Goal: Information Seeking & Learning: Learn about a topic

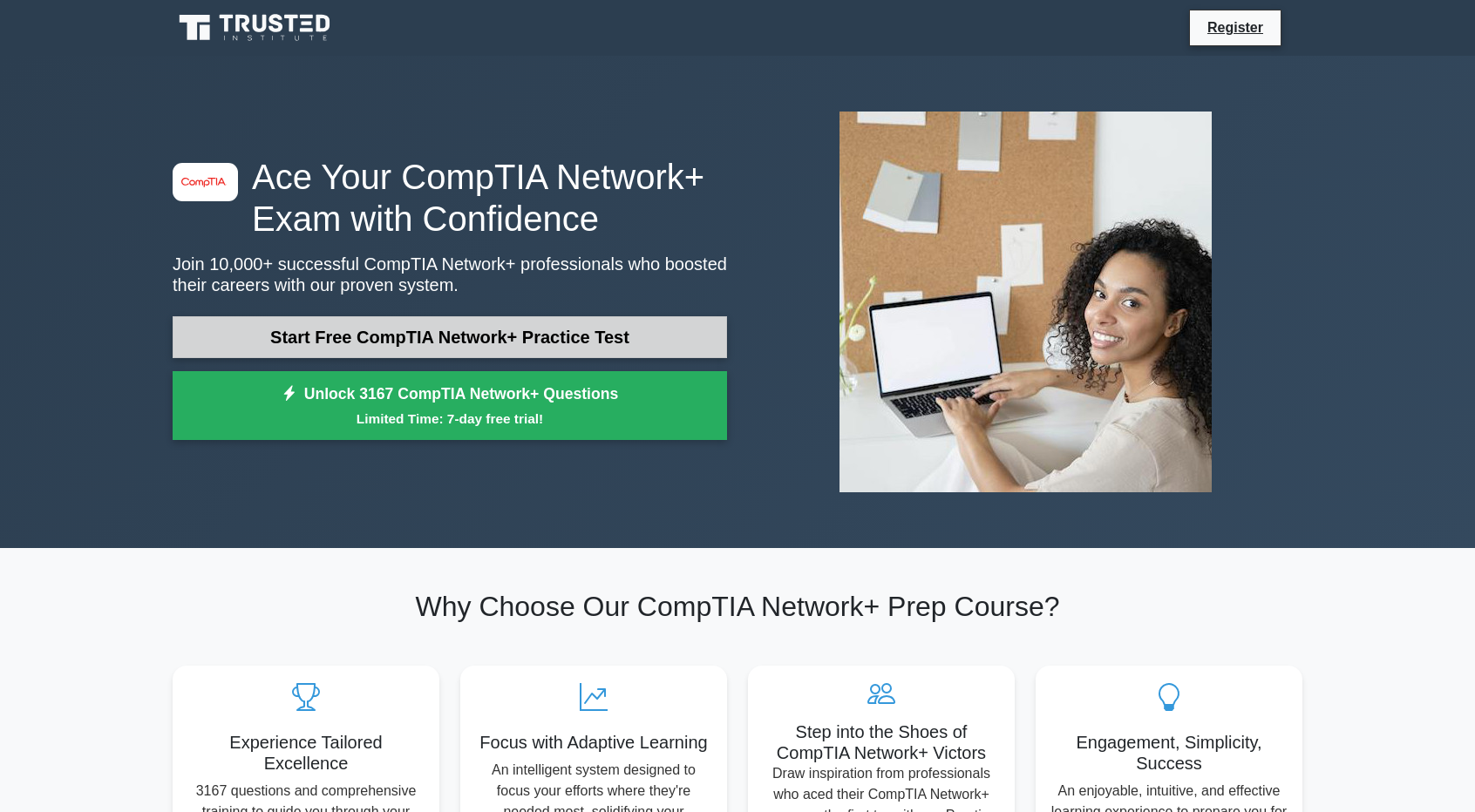
click at [470, 325] on link "Start Free CompTIA Network+ Practice Test" at bounding box center [450, 337] width 555 height 42
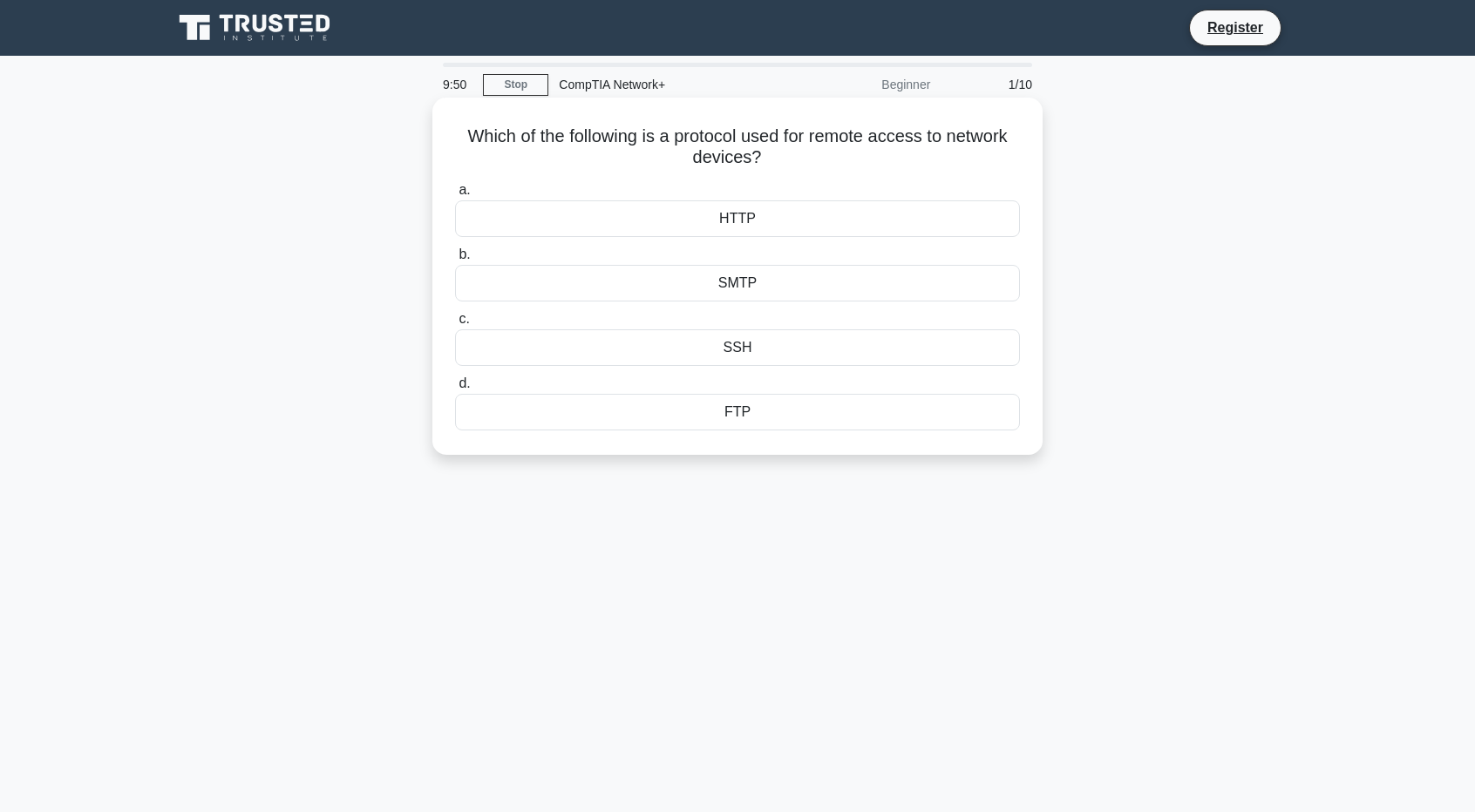
click at [741, 346] on div "SSH" at bounding box center [738, 347] width 565 height 37
click at [455, 325] on input "c. SSH" at bounding box center [455, 319] width 0 height 11
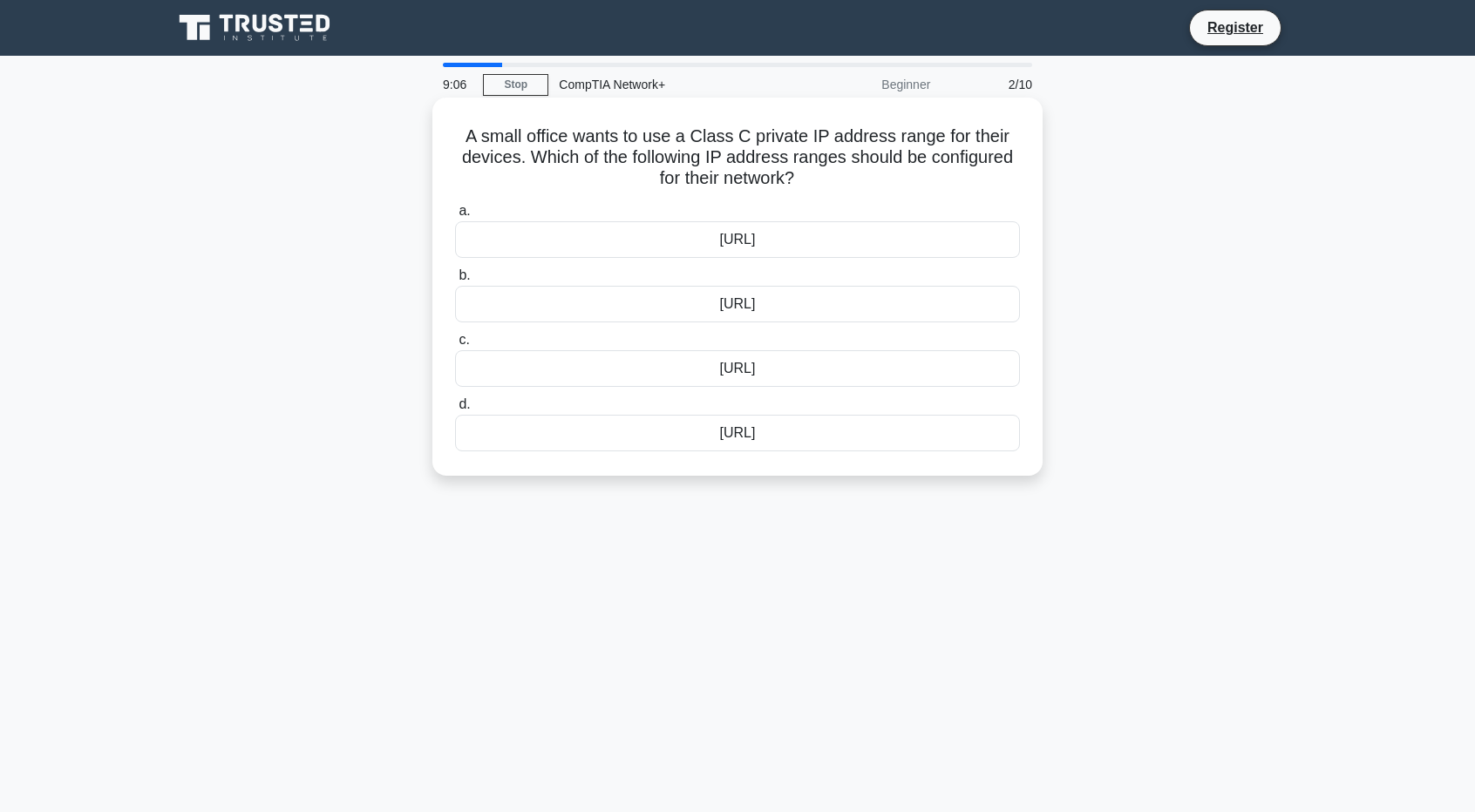
click at [812, 303] on div "192.168.0.0/16" at bounding box center [738, 304] width 565 height 37
click at [455, 281] on input "b. 192.168.0.0/16" at bounding box center [455, 275] width 0 height 11
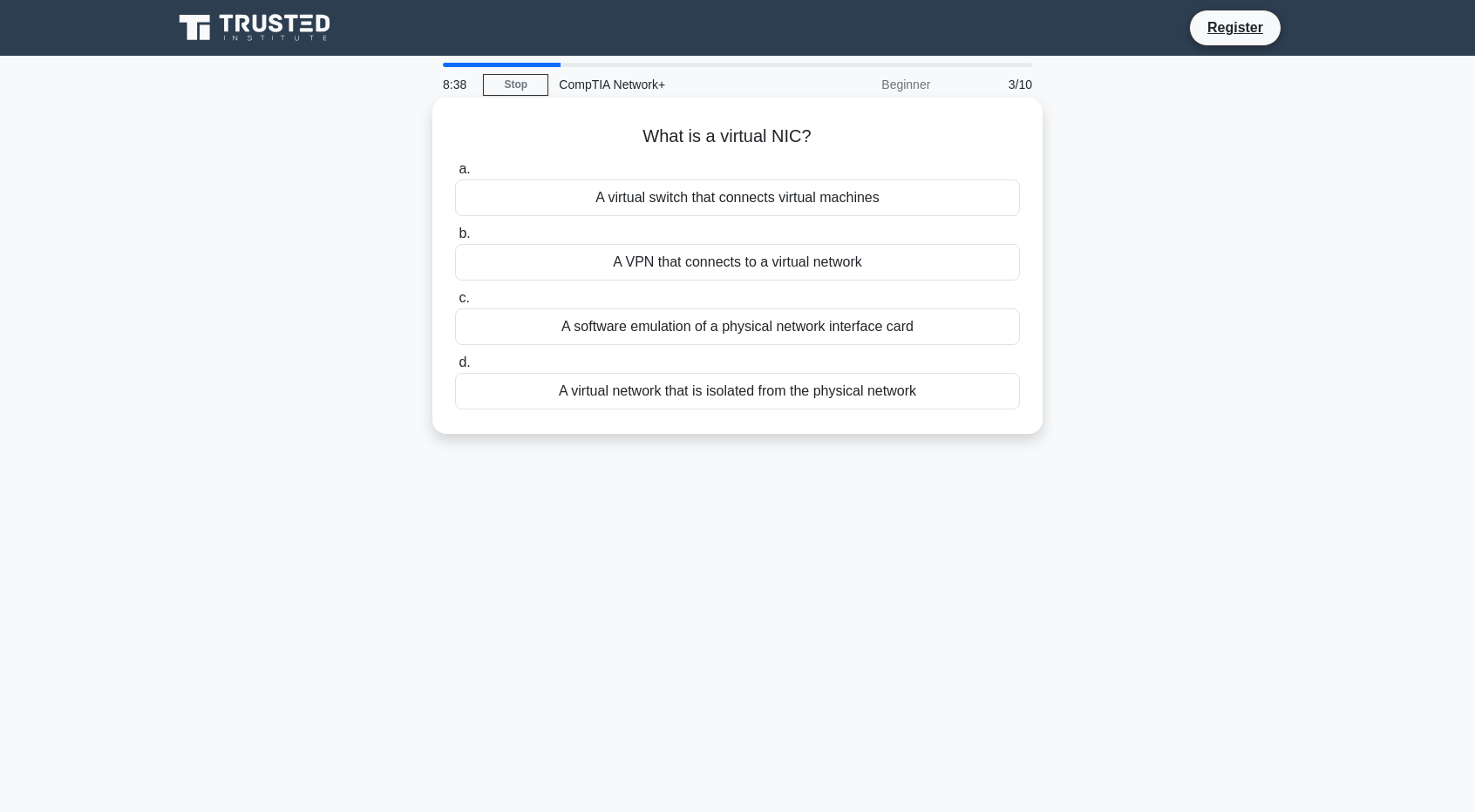
click at [767, 267] on div "A VPN that connects to a virtual network" at bounding box center [738, 262] width 565 height 37
click at [455, 240] on input "b. A VPN that connects to a virtual network" at bounding box center [455, 234] width 0 height 11
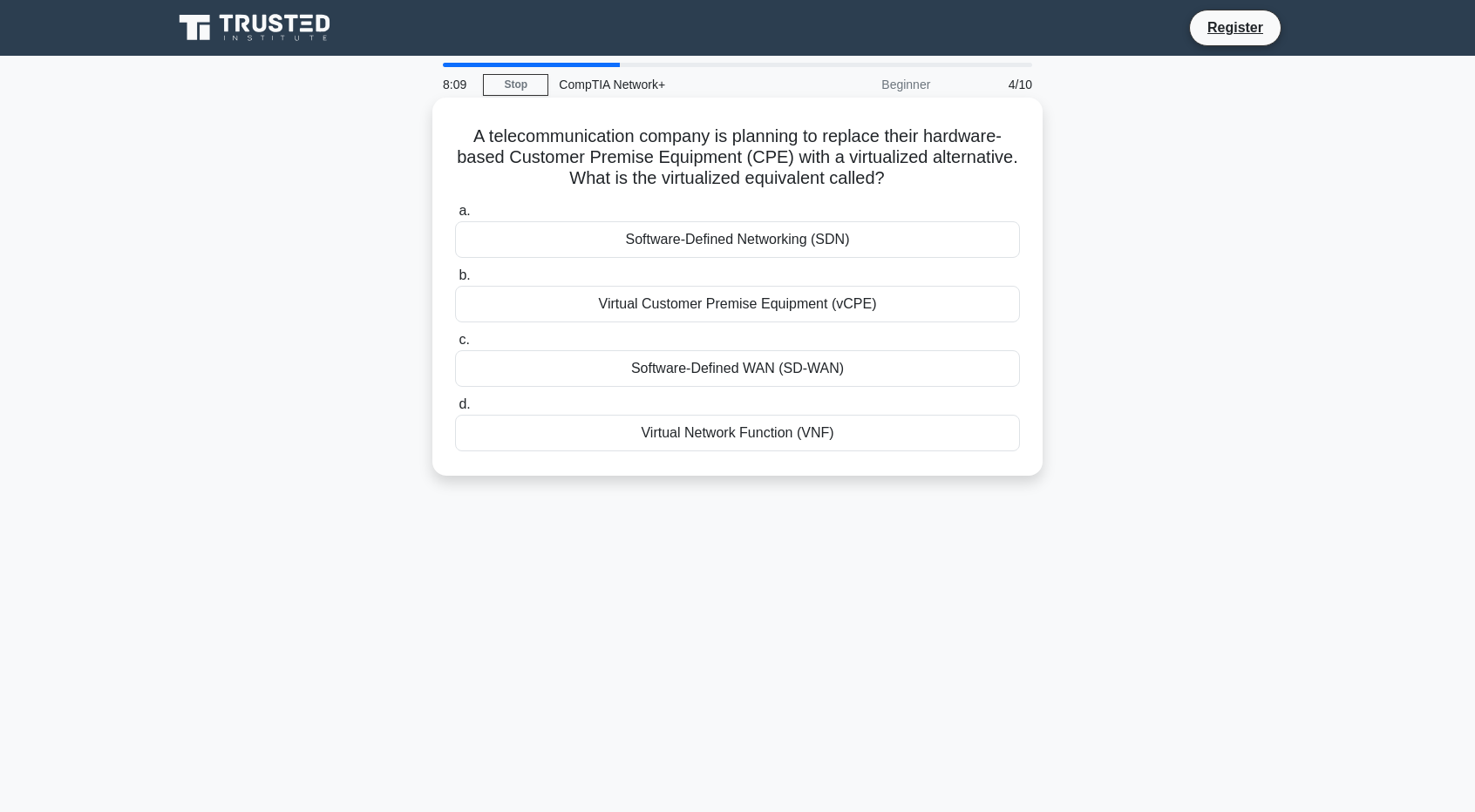
click at [779, 307] on div "Virtual Customer Premise Equipment (vCPE)" at bounding box center [738, 304] width 565 height 37
click at [455, 281] on input "b. Virtual Customer Premise Equipment (vCPE)" at bounding box center [455, 275] width 0 height 11
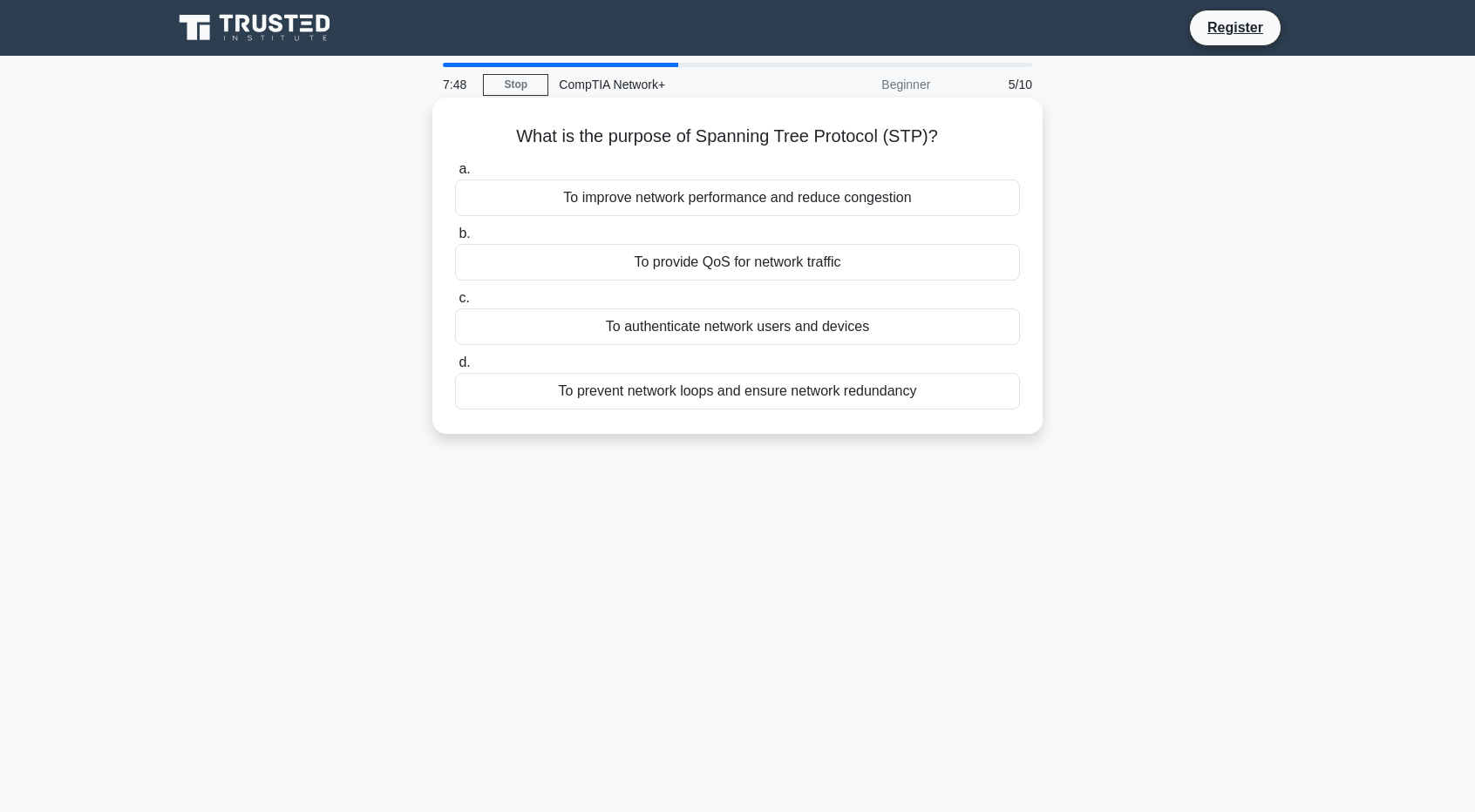
click at [753, 203] on div "To improve network performance and reduce congestion" at bounding box center [738, 198] width 565 height 37
click at [455, 175] on input "a. To improve network performance and reduce congestion" at bounding box center [455, 169] width 0 height 11
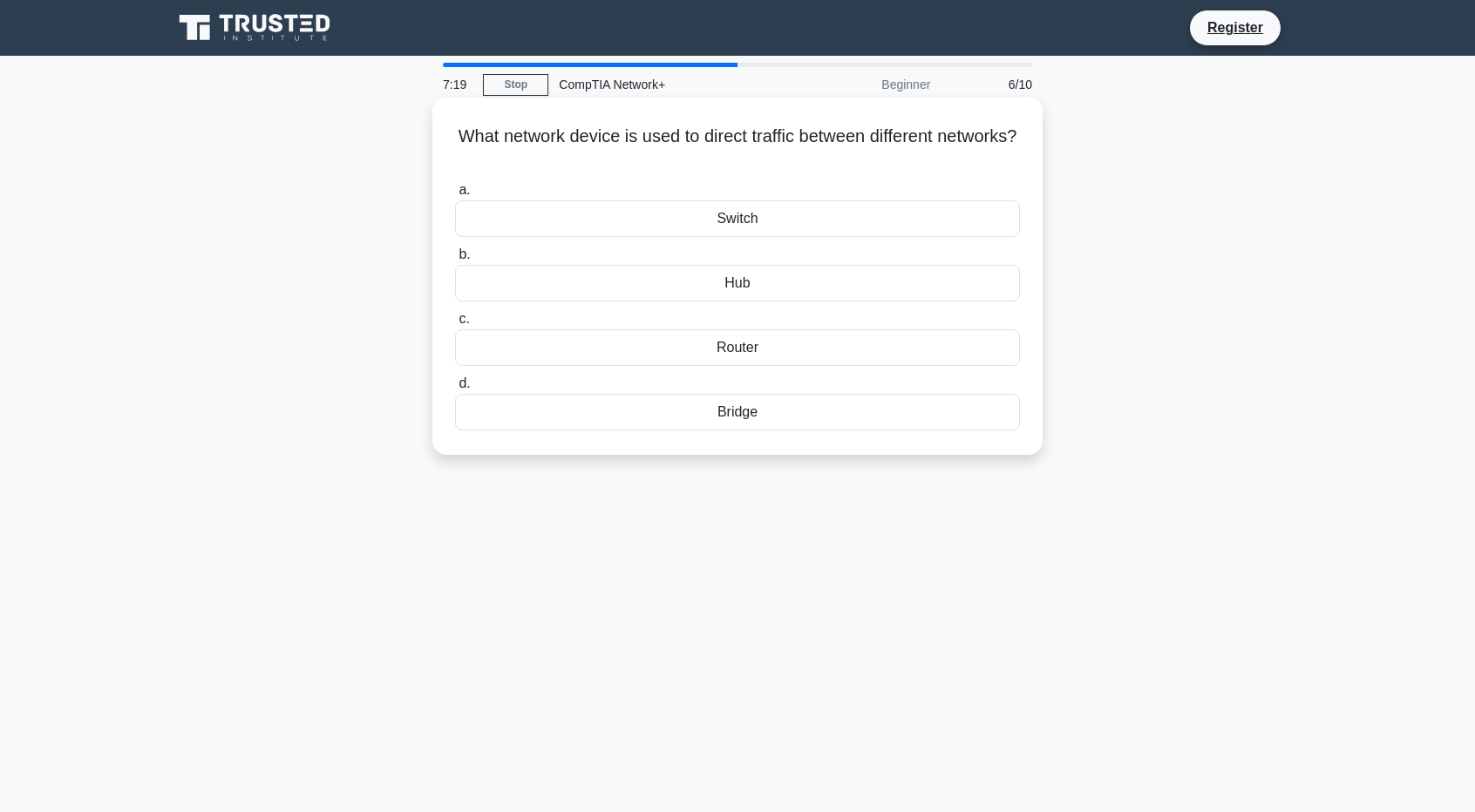
click at [718, 406] on div "Bridge" at bounding box center [738, 411] width 565 height 37
click at [455, 390] on input "d. Bridge" at bounding box center [455, 384] width 0 height 11
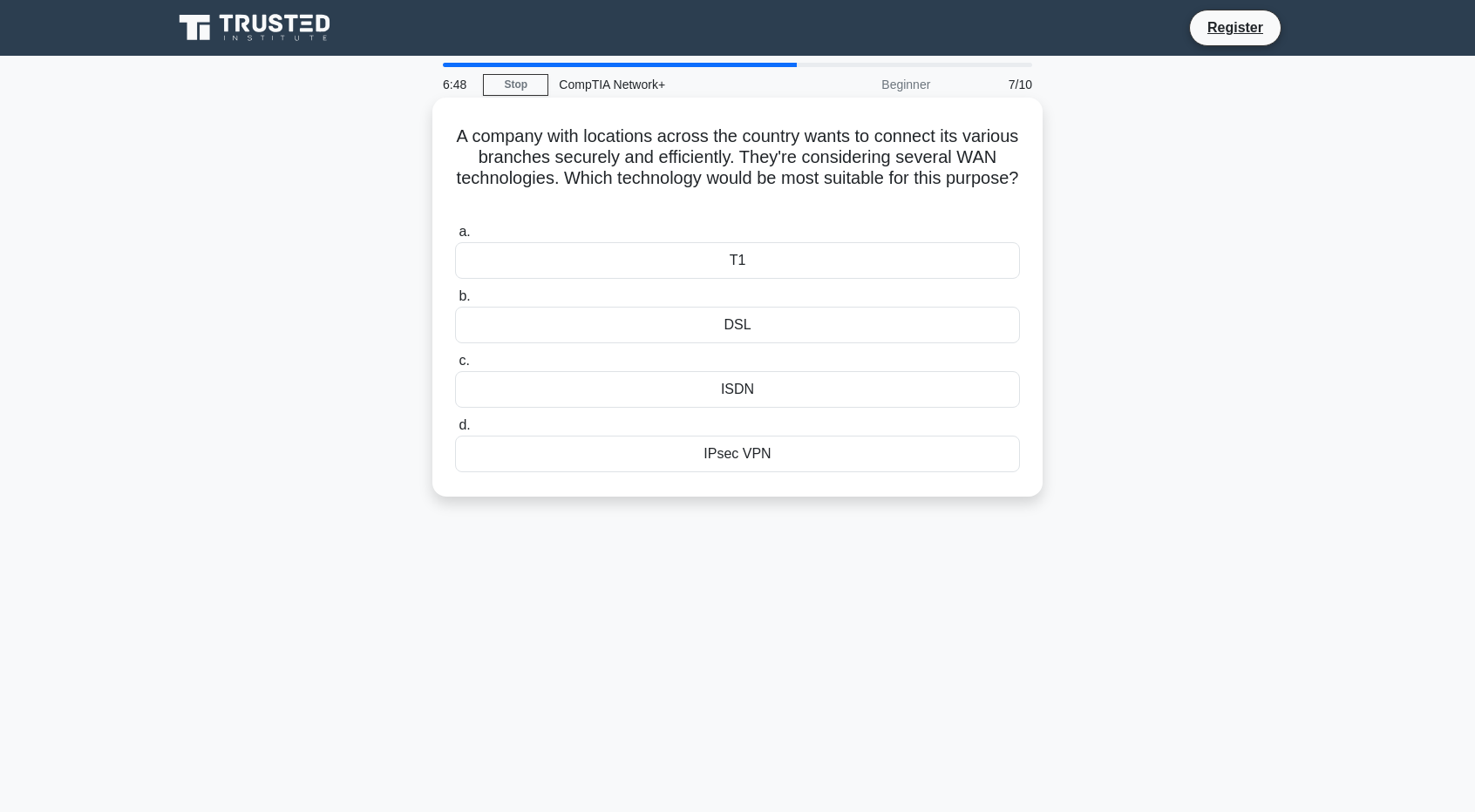
click at [796, 378] on div "ISDN" at bounding box center [738, 390] width 565 height 37
click at [455, 367] on input "c. ISDN" at bounding box center [455, 361] width 0 height 11
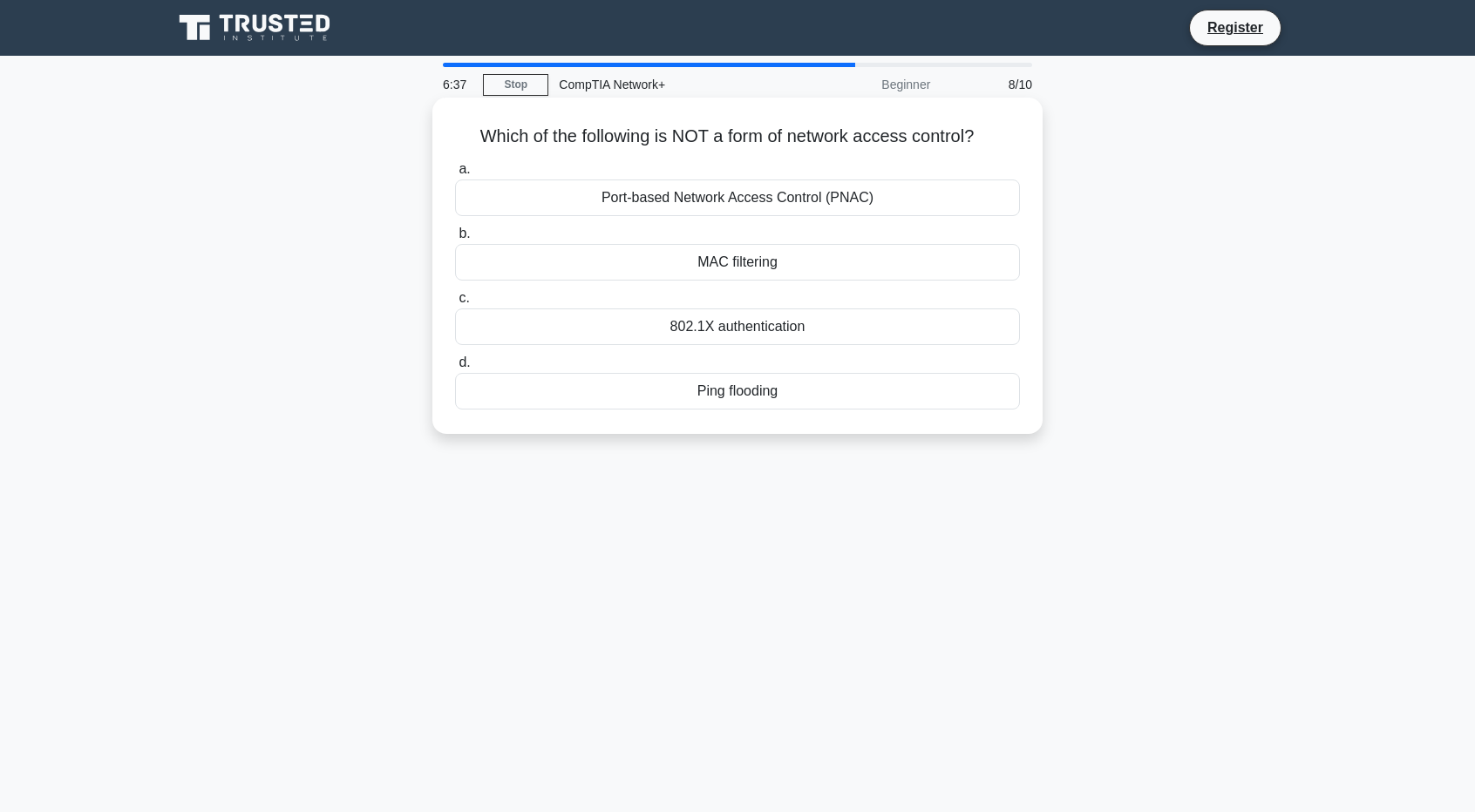
click at [768, 248] on div "MAC filtering" at bounding box center [738, 262] width 565 height 37
click at [455, 240] on input "b. MAC filtering" at bounding box center [455, 234] width 0 height 11
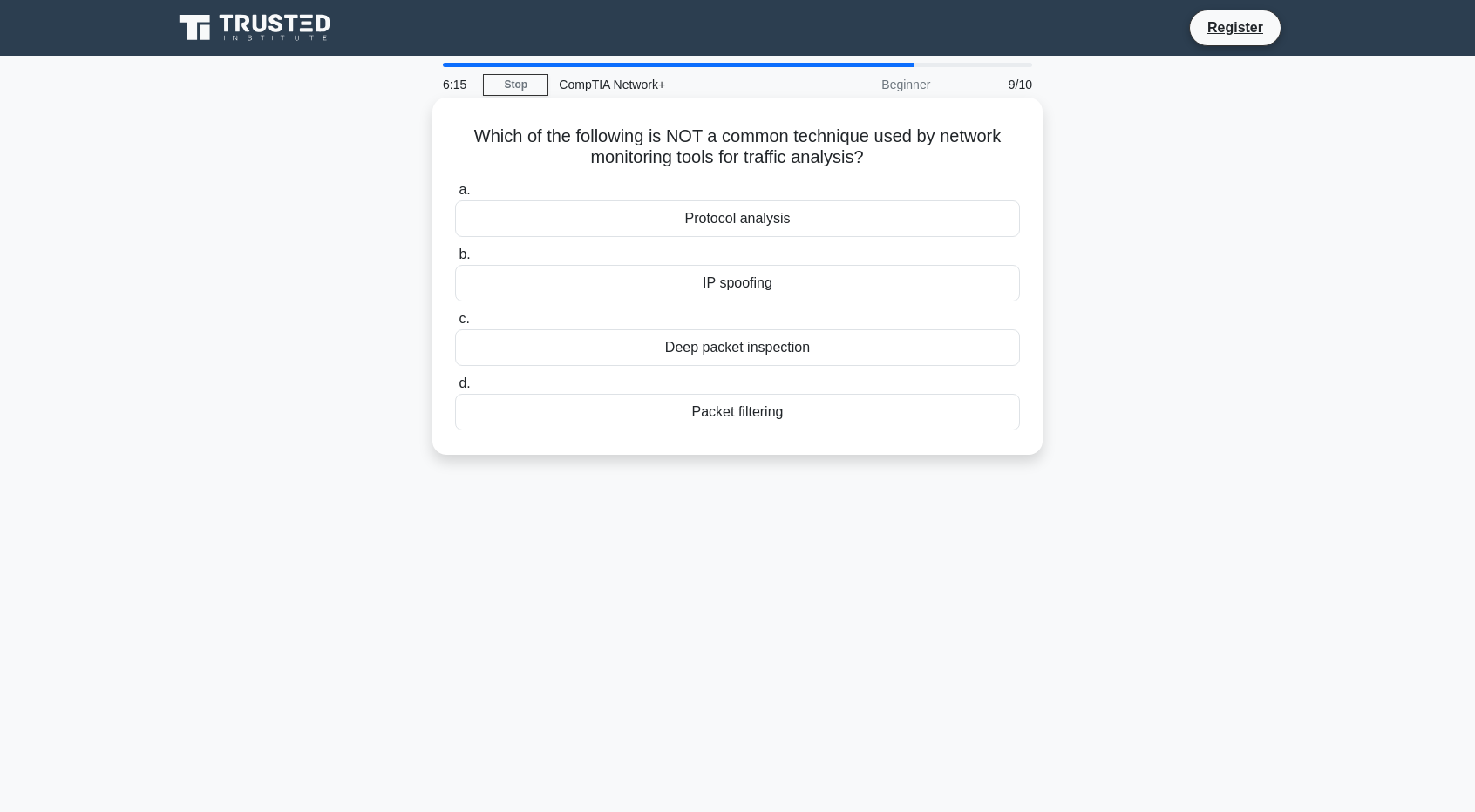
click at [762, 223] on div "Protocol analysis" at bounding box center [738, 219] width 565 height 37
click at [455, 196] on input "a. Protocol analysis" at bounding box center [455, 190] width 0 height 11
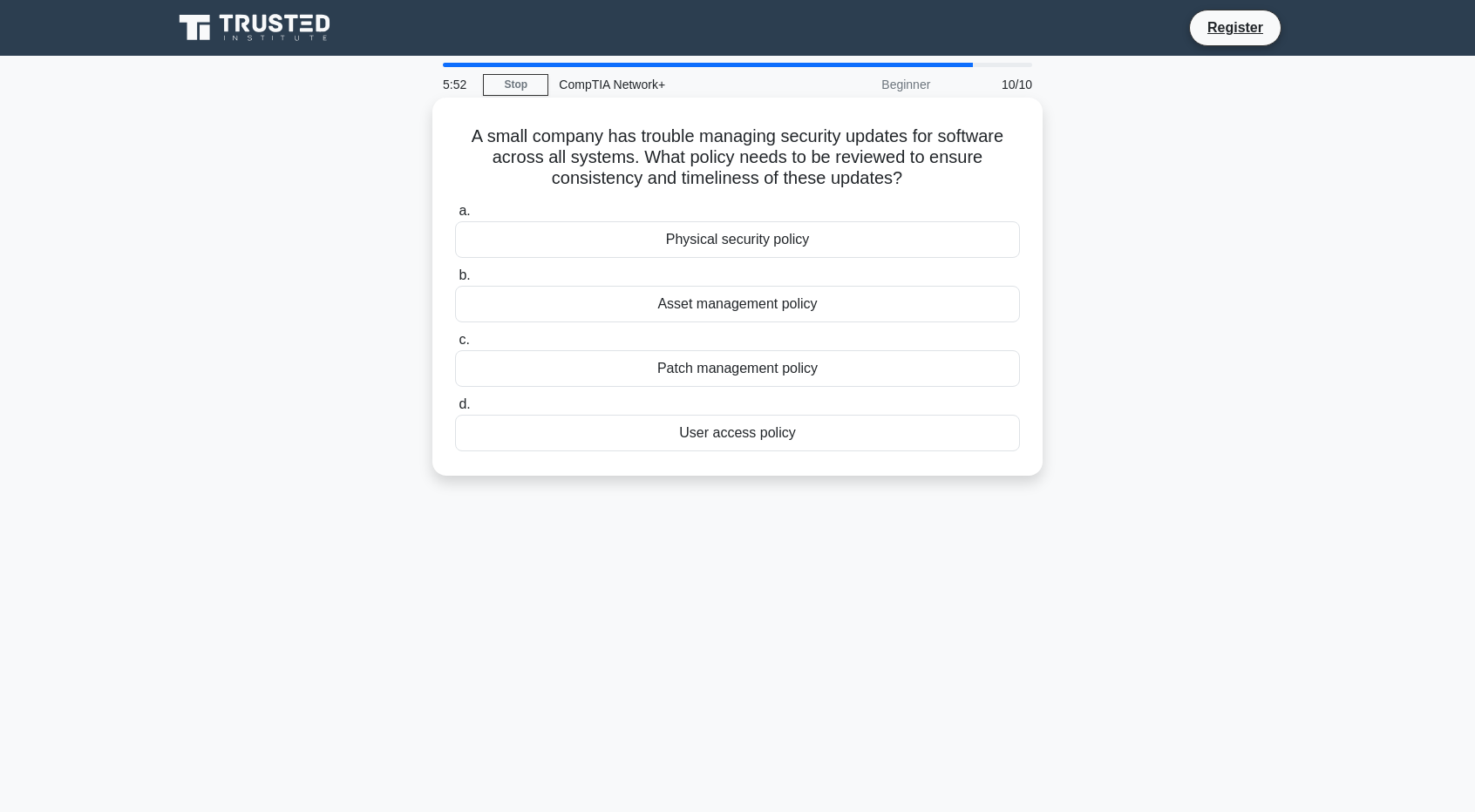
click at [856, 234] on div "Physical security policy" at bounding box center [738, 240] width 565 height 37
click at [455, 217] on input "a. Physical security policy" at bounding box center [455, 211] width 0 height 11
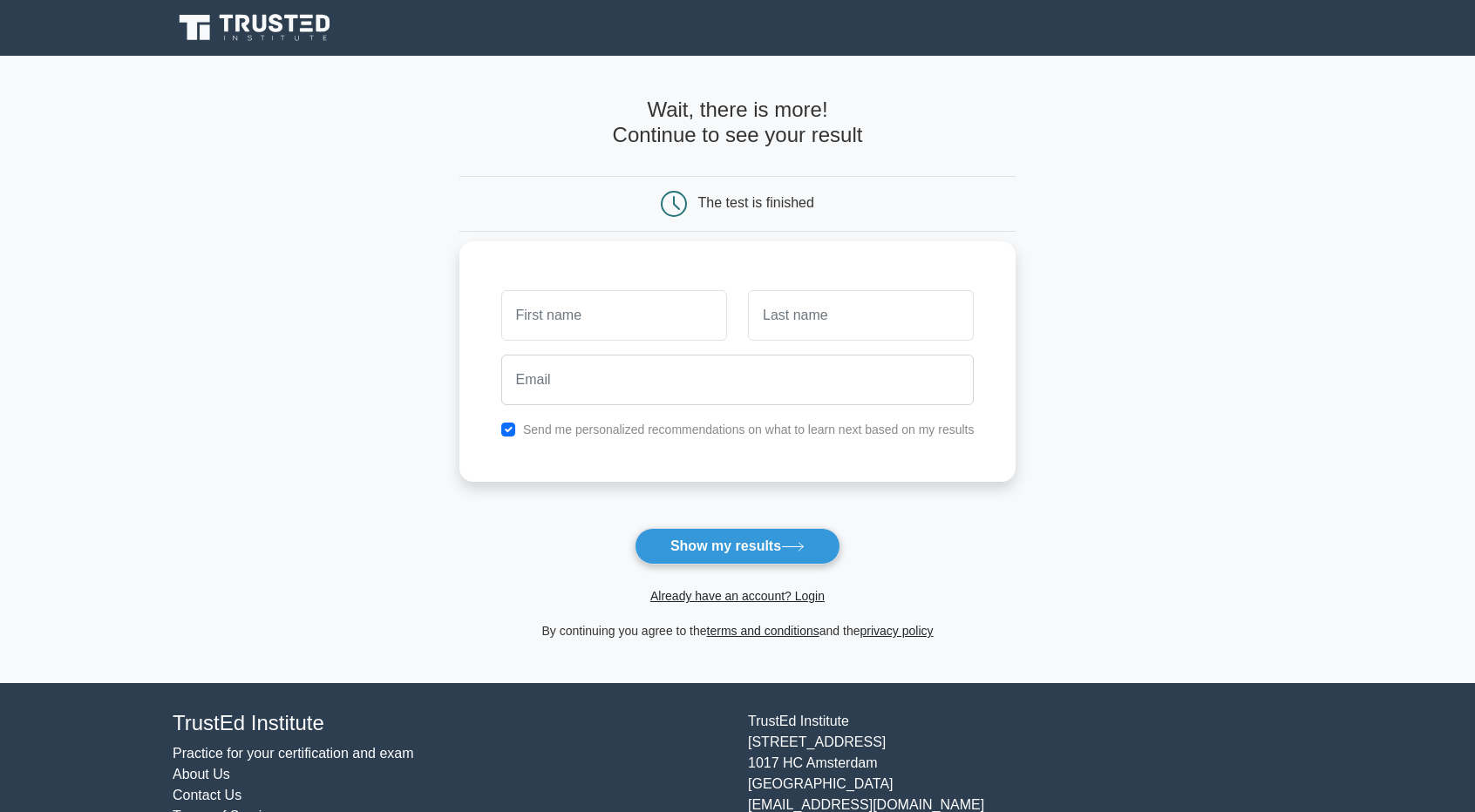
click at [527, 311] on input "text" at bounding box center [613, 315] width 226 height 51
type input "sumant"
click at [789, 313] on input "text" at bounding box center [860, 315] width 226 height 51
type input "swain"
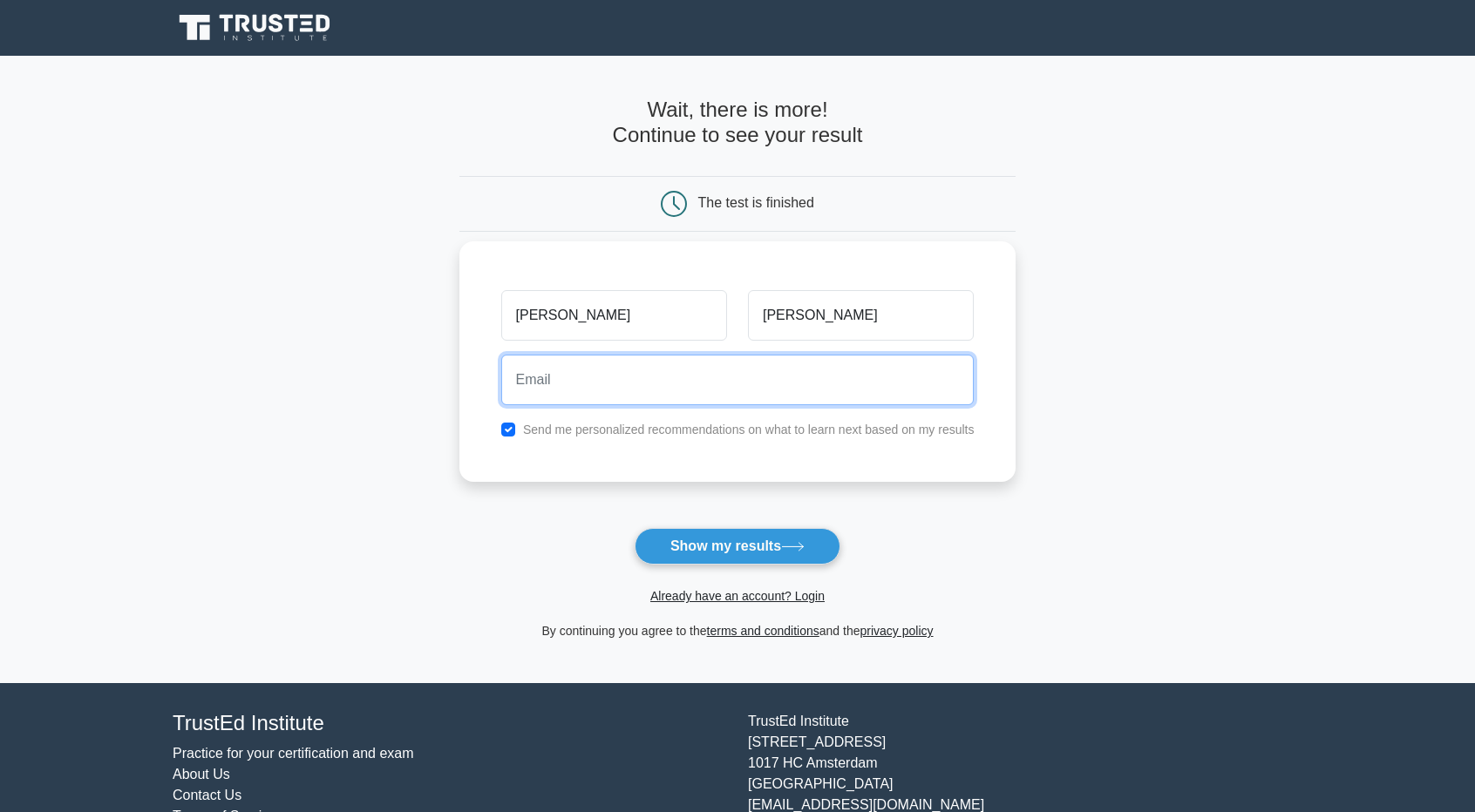
click at [701, 379] on input "email" at bounding box center [738, 380] width 473 height 51
type input "swainsumant986@gmail.com"
click at [634, 528] on button "Show my results" at bounding box center [737, 546] width 206 height 37
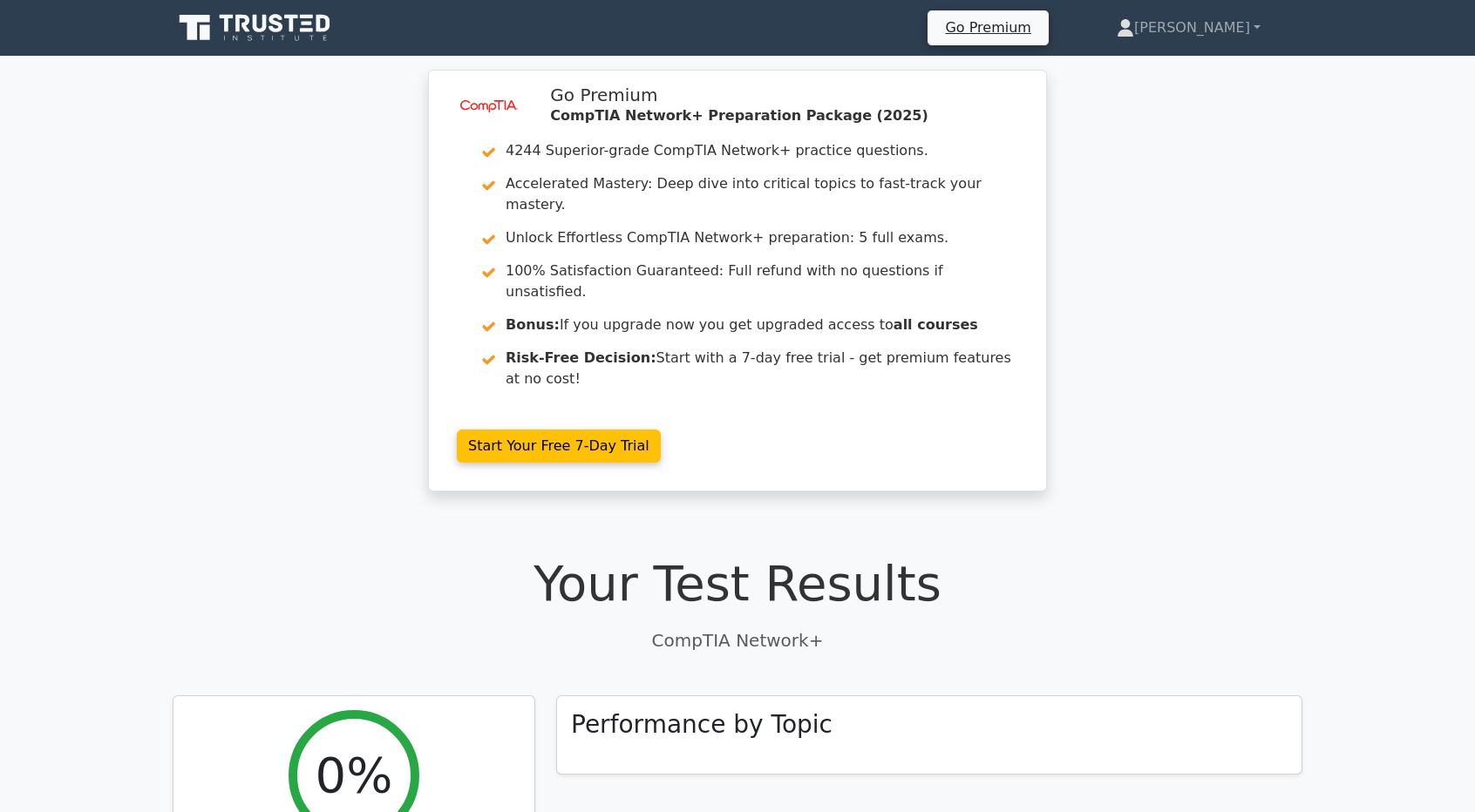
click at [464, 555] on h1 "Your Test Results" at bounding box center [738, 583] width 1129 height 59
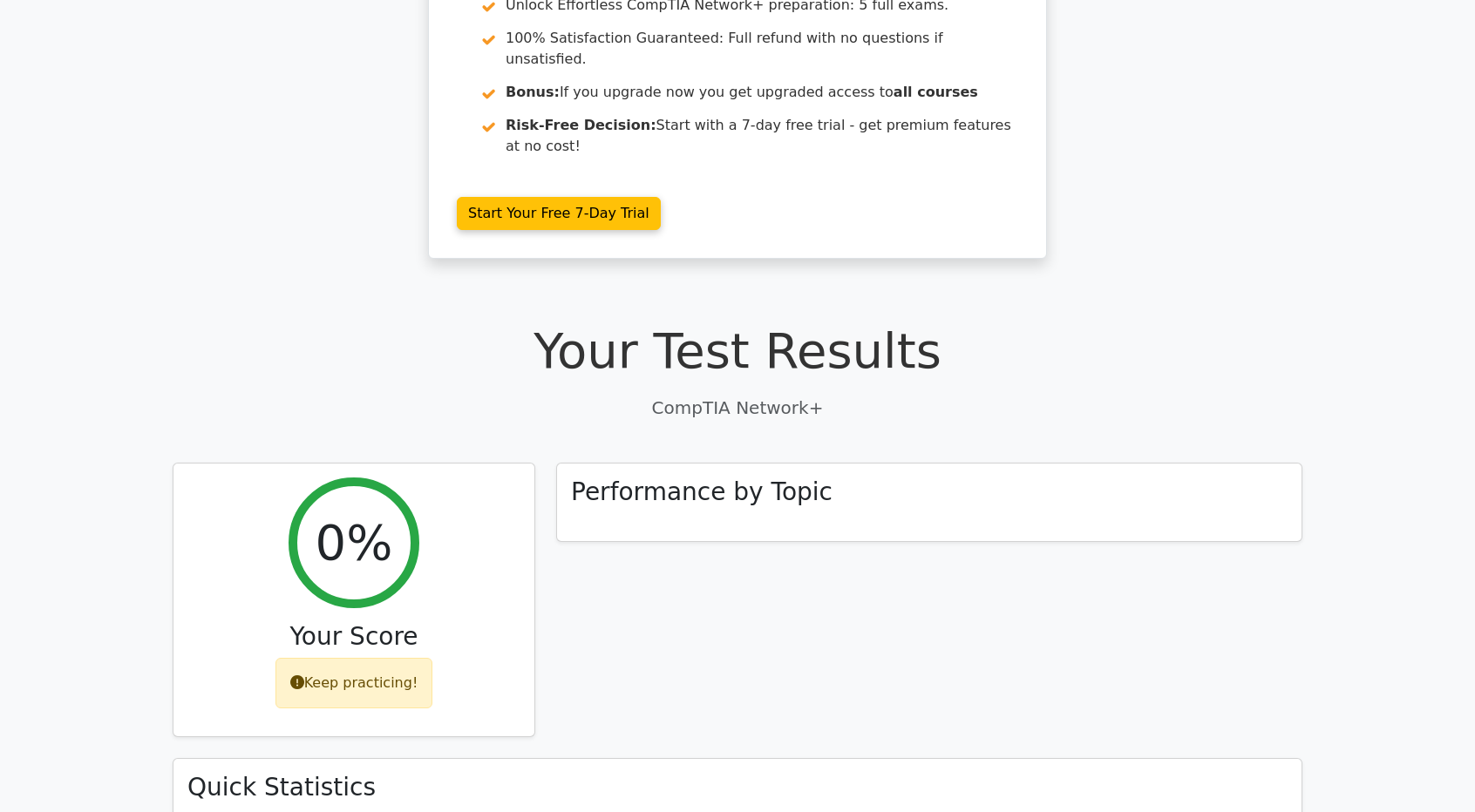
scroll to position [232, 0]
click at [459, 460] on div "0% Your Score Keep practicing!" at bounding box center [353, 596] width 361 height 273
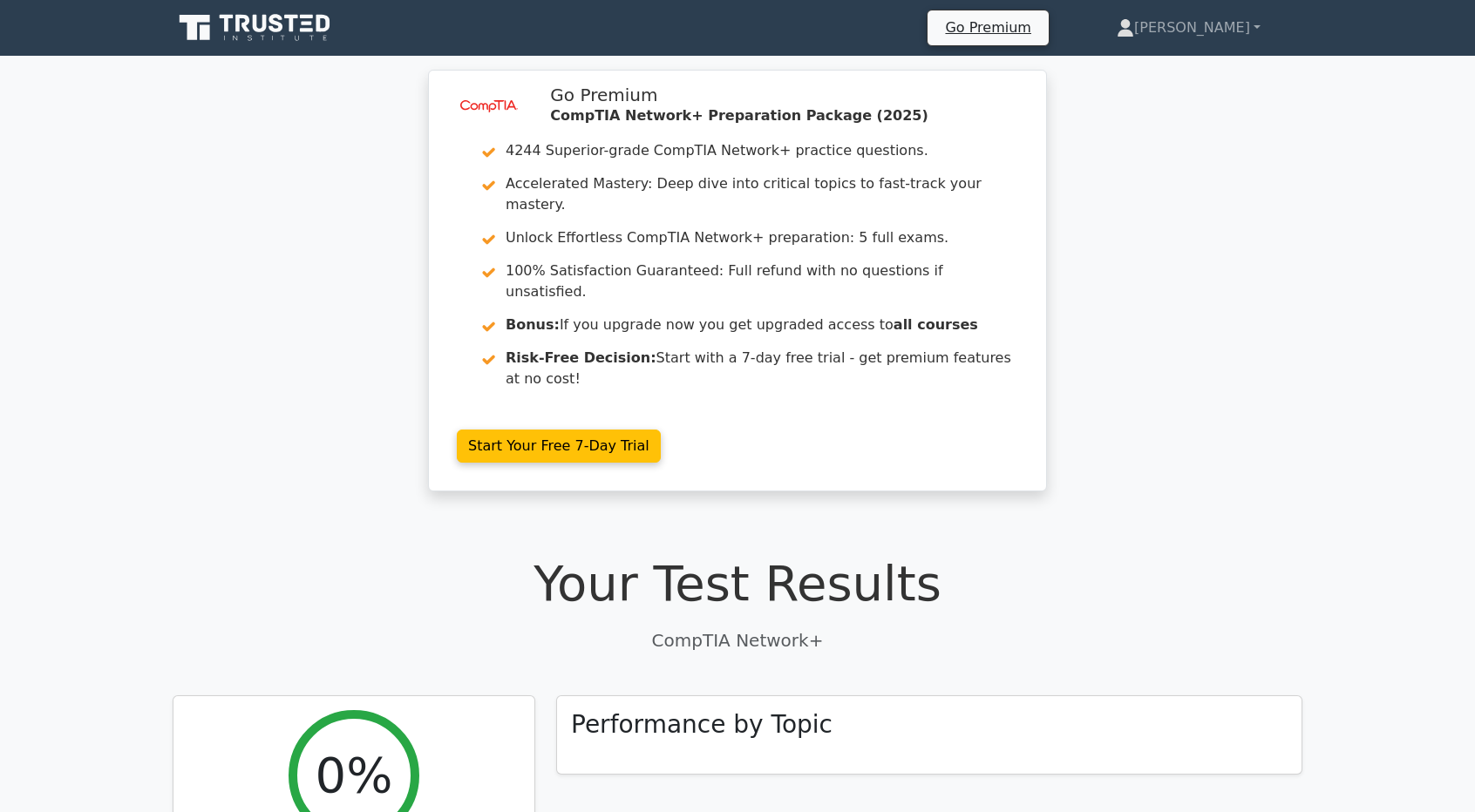
click at [188, 320] on div "image/svg+xml Go Premium CompTIA Network+ Preparation Package (2025) 4244 Super…" at bounding box center [738, 290] width 1475 height 442
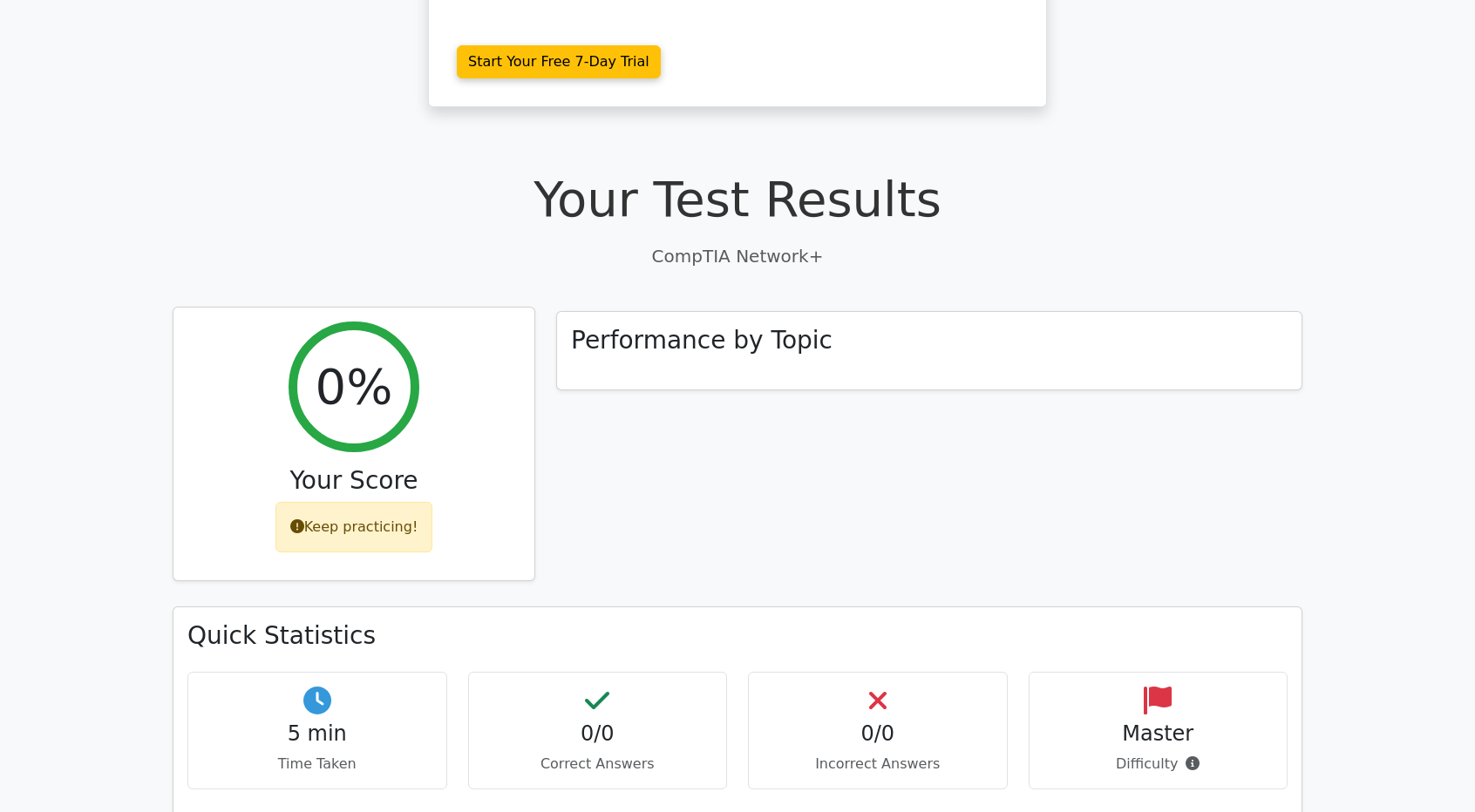
scroll to position [492, 0]
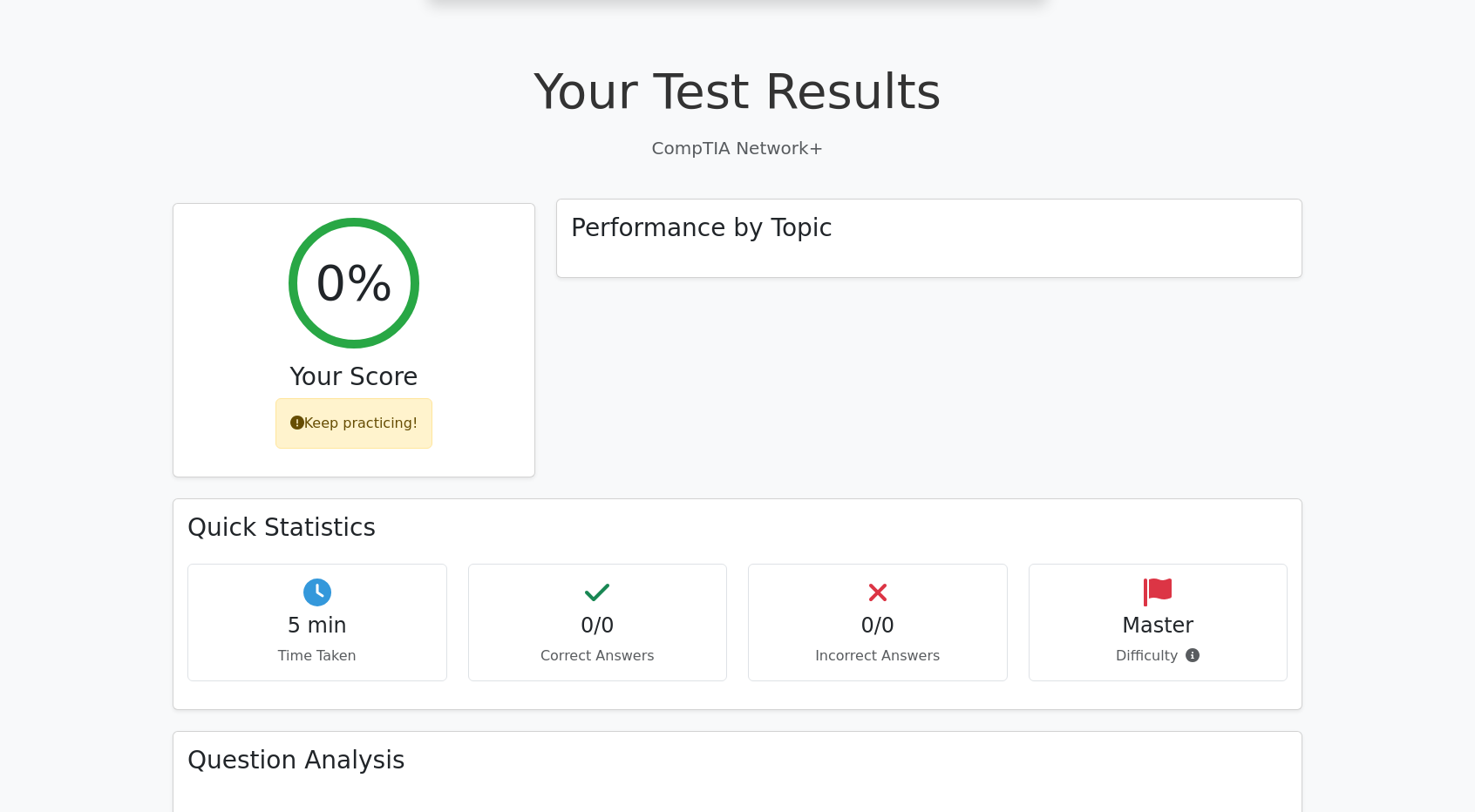
click at [608, 202] on div "Performance by Topic" at bounding box center [928, 239] width 744 height 79
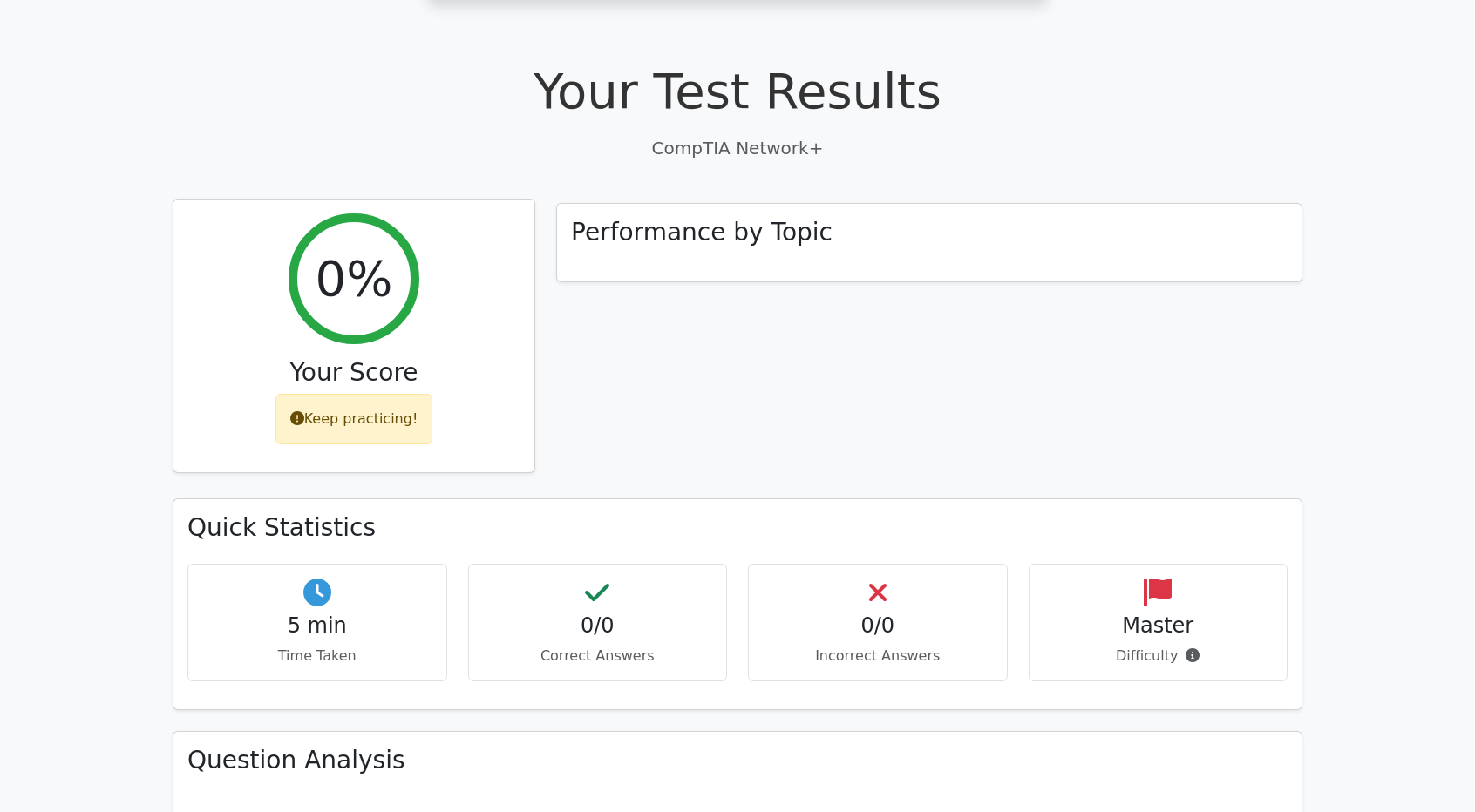
click at [310, 394] on div "Keep practicing!" at bounding box center [354, 418] width 158 height 51
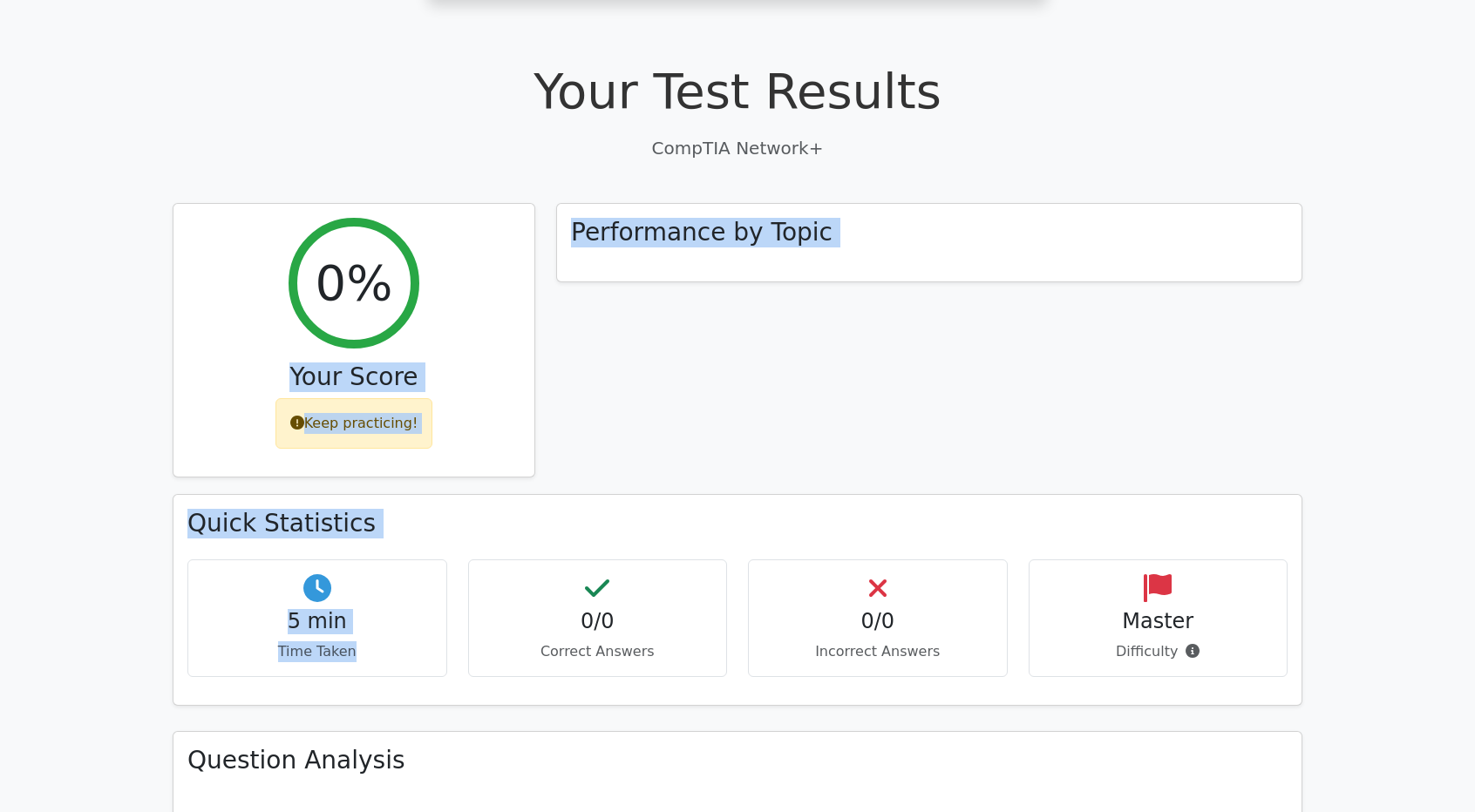
drag, startPoint x: 386, startPoint y: 238, endPoint x: 430, endPoint y: 621, distance: 385.5
click at [430, 621] on div "0% Your Score Keep practicing! Performance by Topic Quick Statistics 5 min Time…" at bounding box center [737, 549] width 1150 height 693
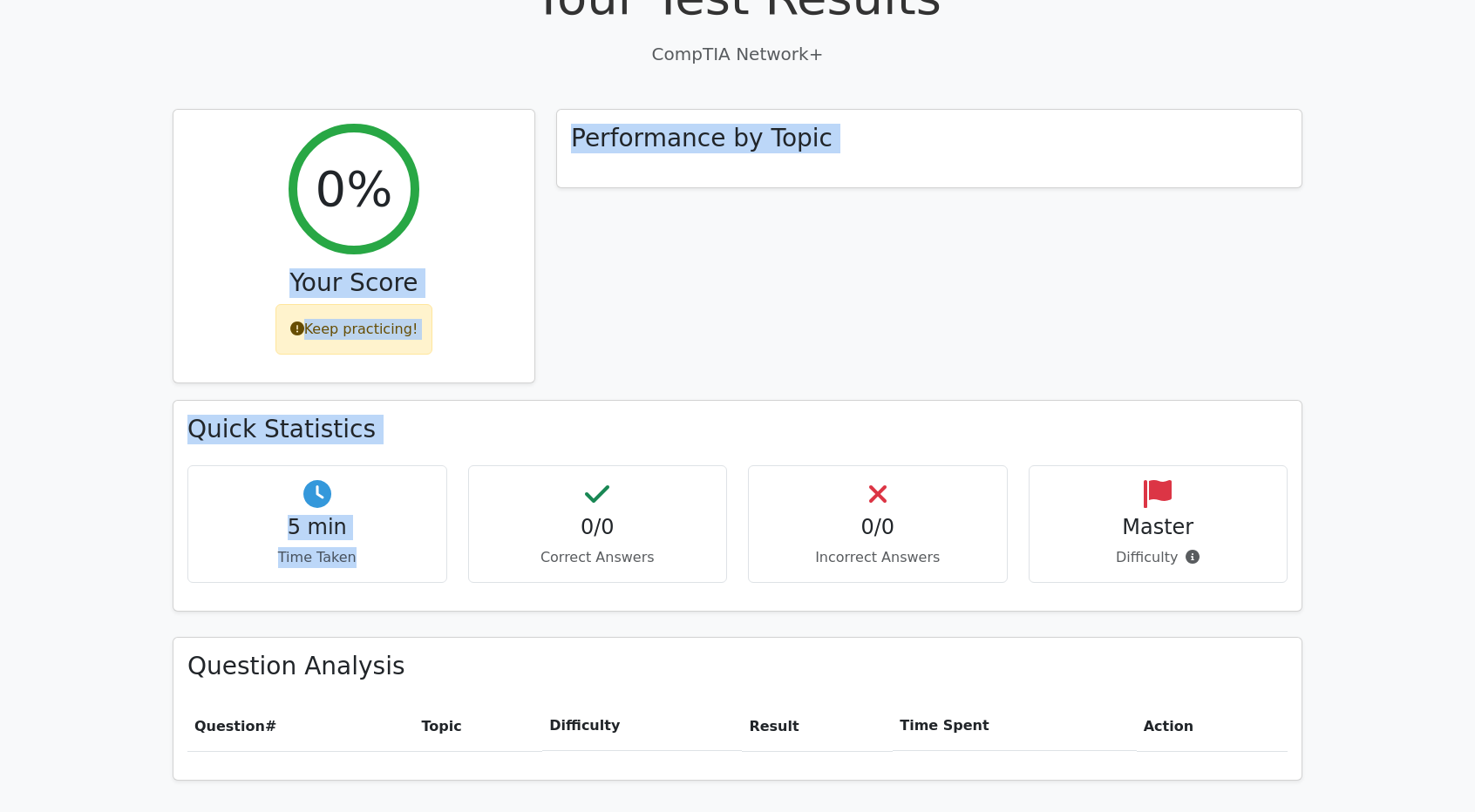
scroll to position [615, 0]
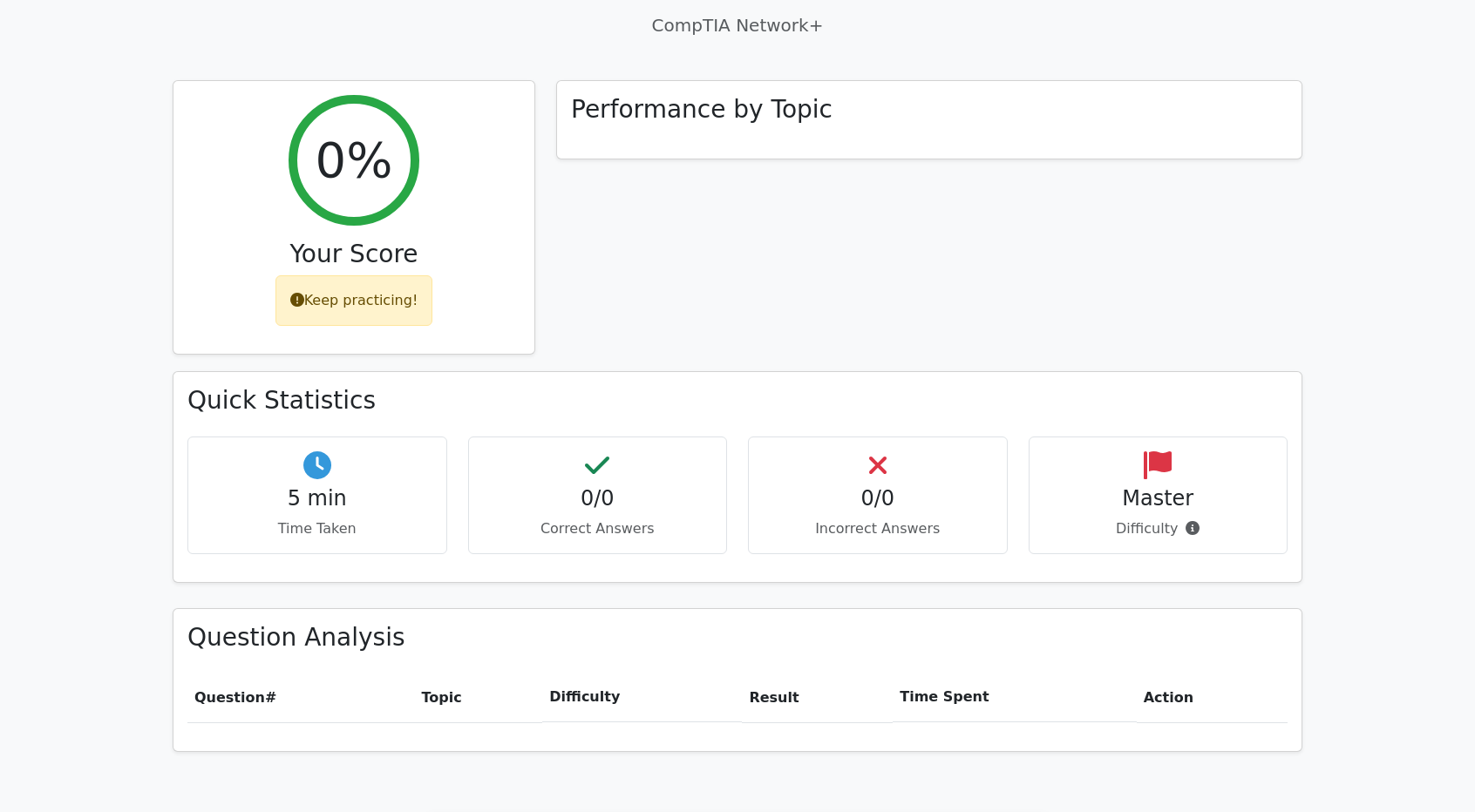
click at [663, 449] on div "0/0 Correct Answers" at bounding box center [597, 495] width 259 height 117
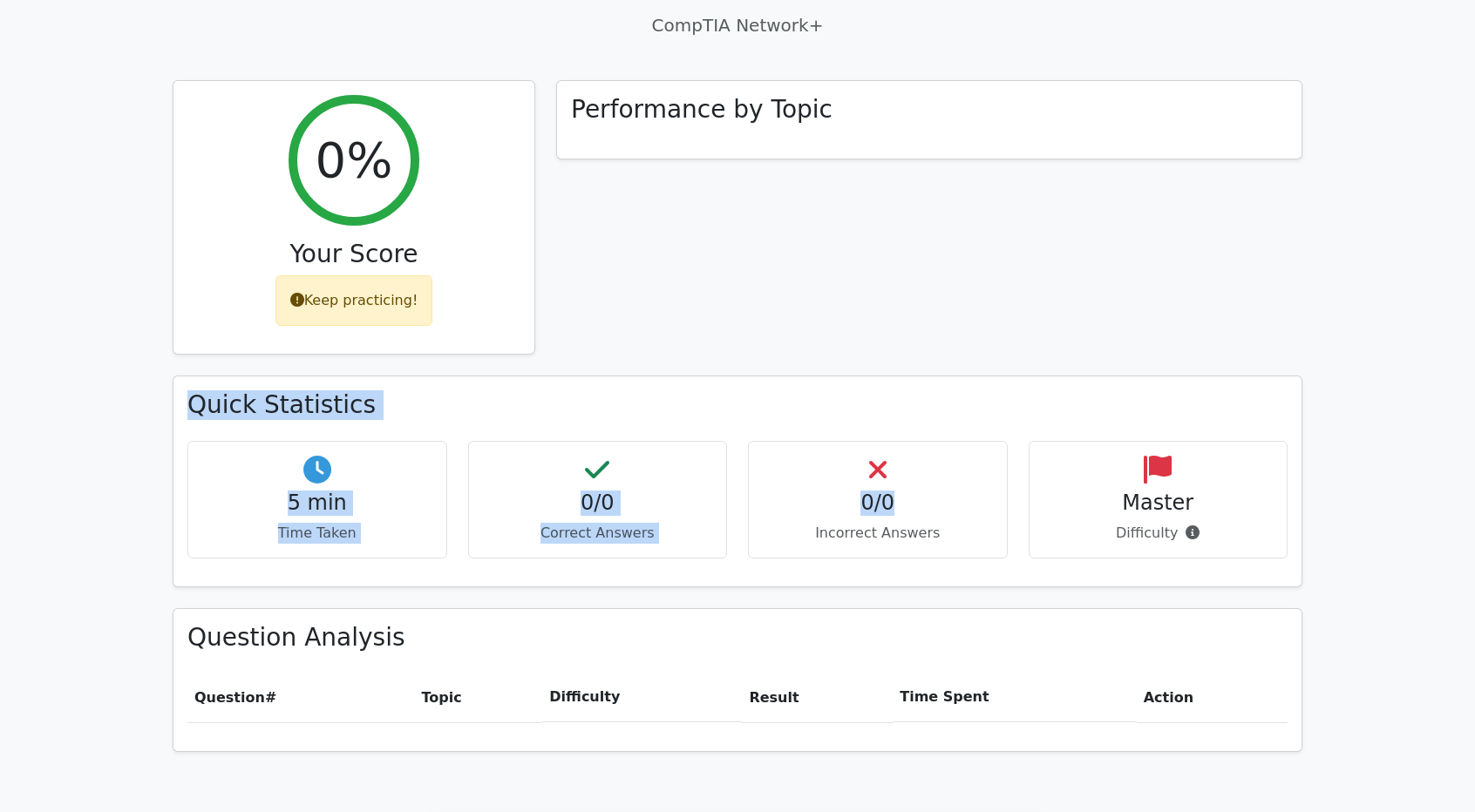
drag, startPoint x: 935, startPoint y: 428, endPoint x: 1221, endPoint y: 152, distance: 397.5
click at [1221, 152] on div "0% Your Score Keep practicing! Performance by Topic Quick Statistics 5 min Time…" at bounding box center [737, 426] width 1150 height 693
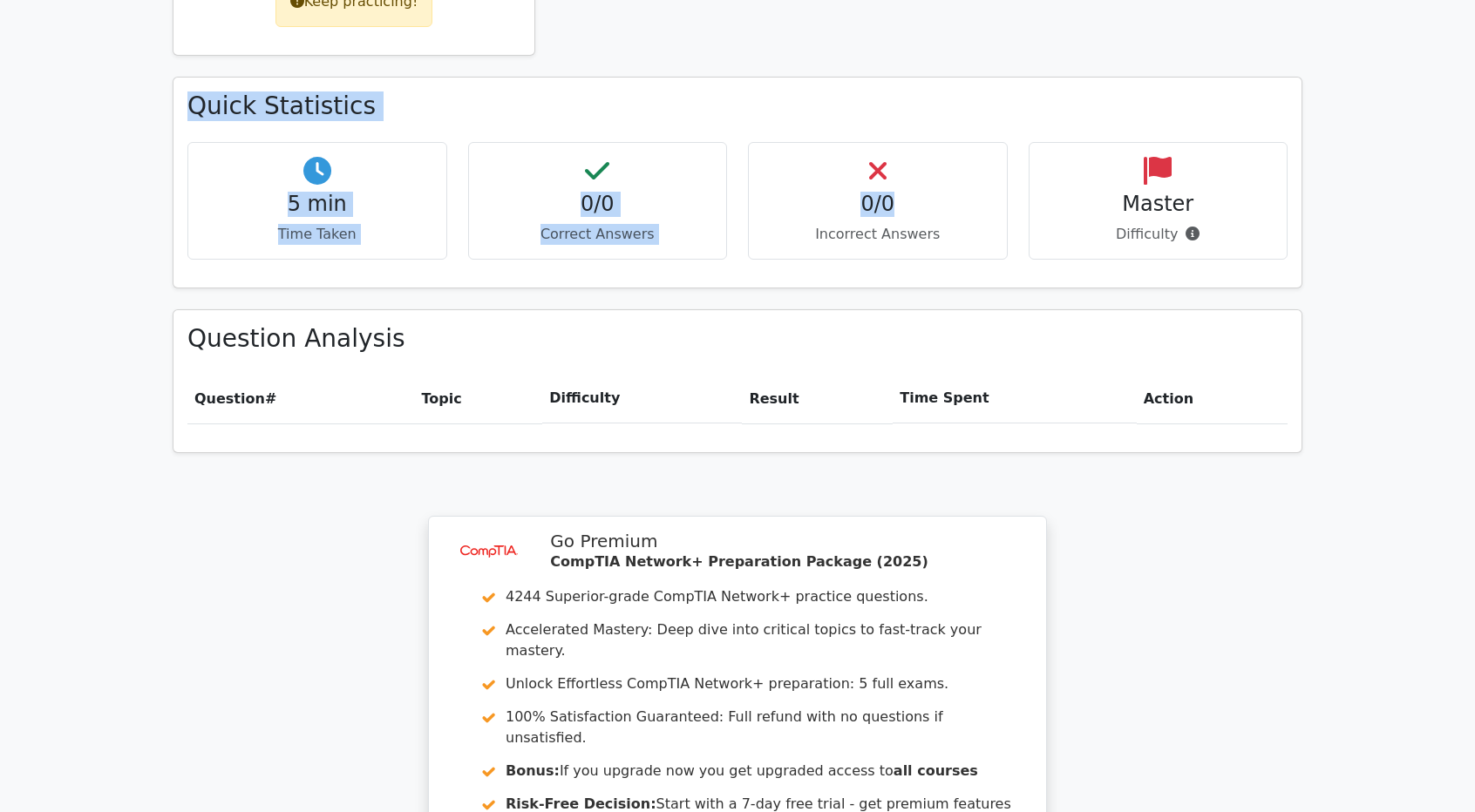
scroll to position [1251, 0]
